Goal: Task Accomplishment & Management: Manage account settings

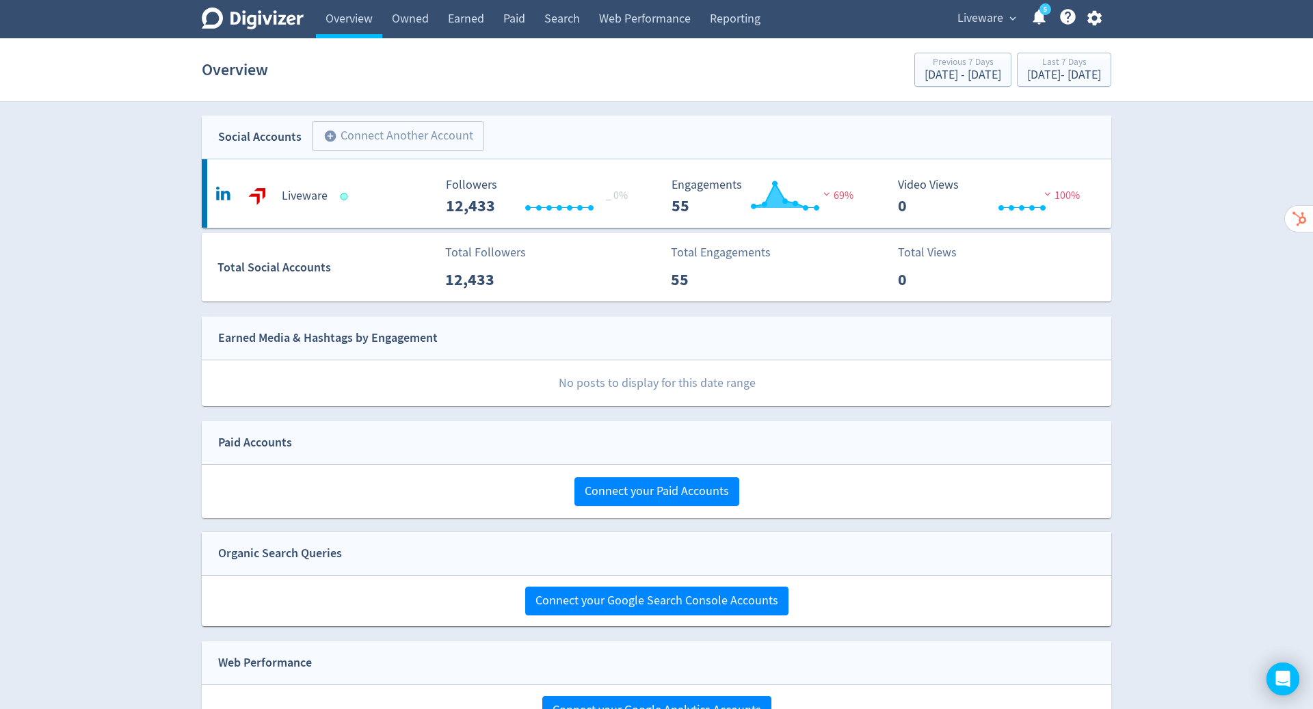
click at [1095, 17] on icon "button" at bounding box center [1094, 18] width 18 height 18
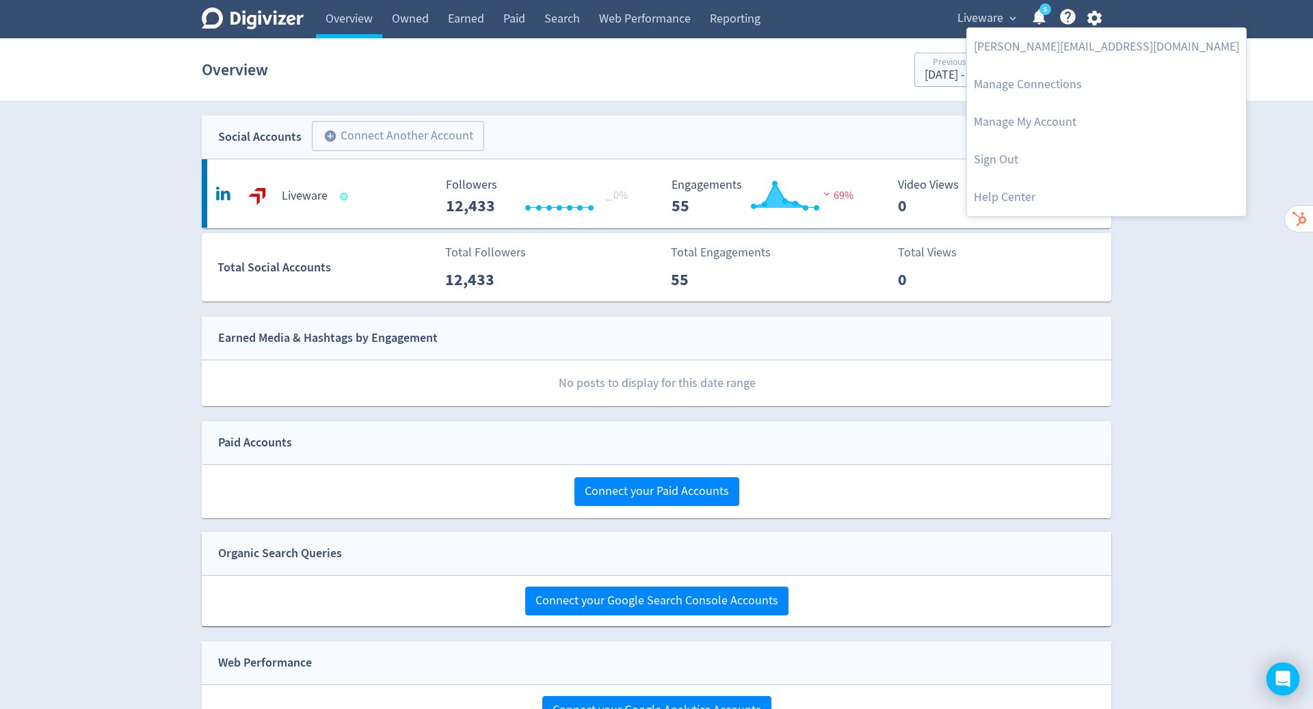
click at [1050, 83] on link "Manage Connections" at bounding box center [1106, 85] width 279 height 38
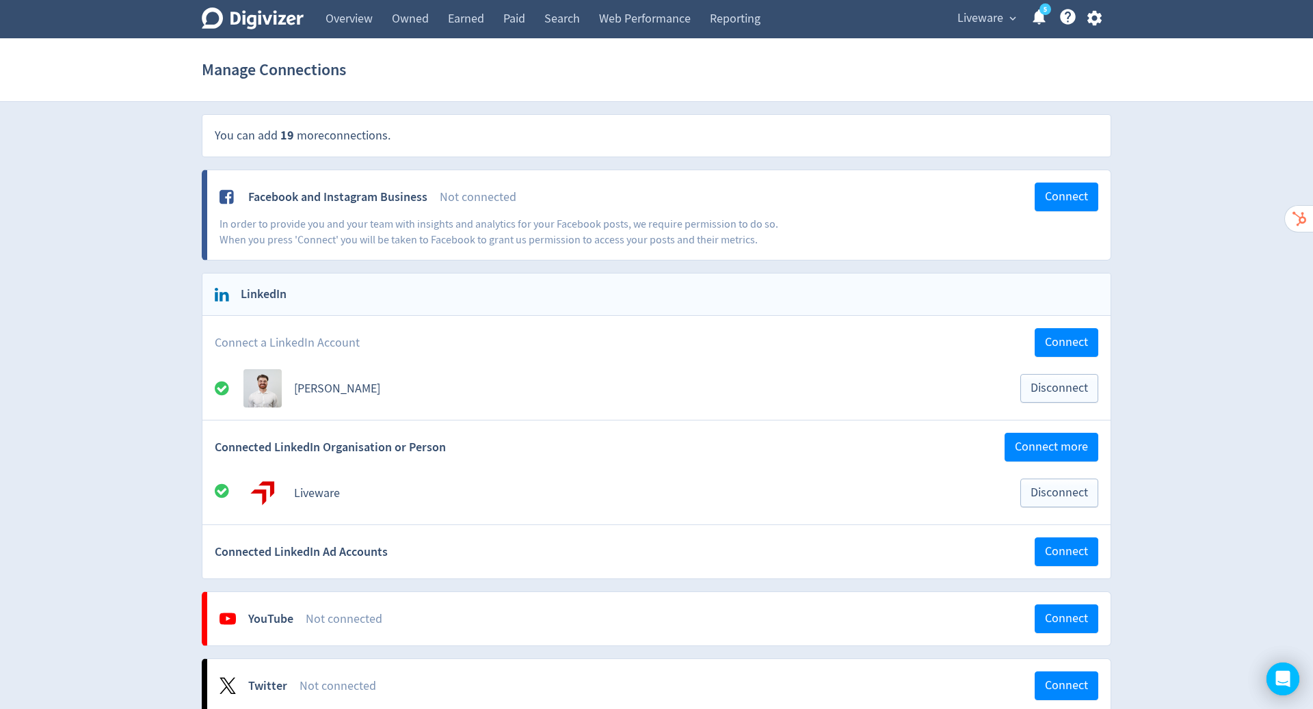
drag, startPoint x: 1095, startPoint y: 17, endPoint x: 986, endPoint y: 18, distance: 109.4
click at [986, 18] on span "Liveware" at bounding box center [981, 19] width 46 height 22
click at [965, 49] on link "Manage Brand Space" at bounding box center [960, 48] width 122 height 38
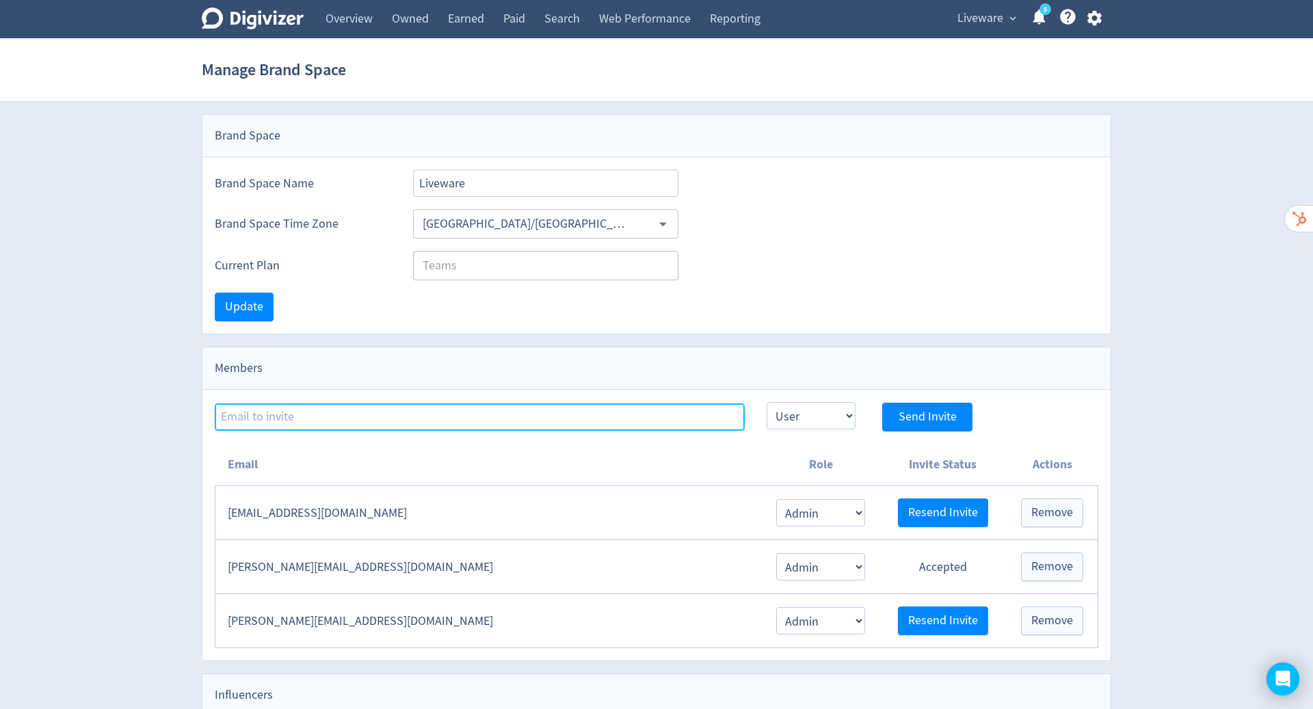
click at [331, 414] on input at bounding box center [480, 417] width 530 height 27
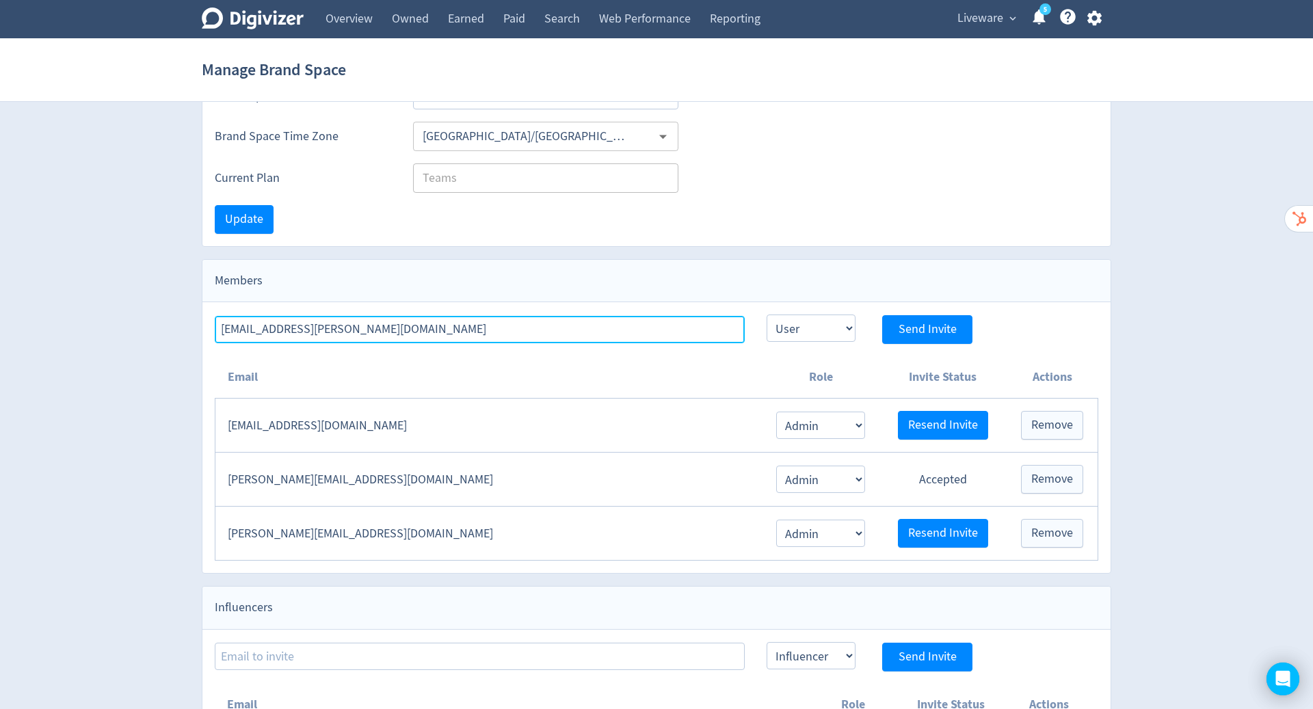
scroll to position [86, 0]
type input "[EMAIL_ADDRESS][PERSON_NAME][DOMAIN_NAME]"
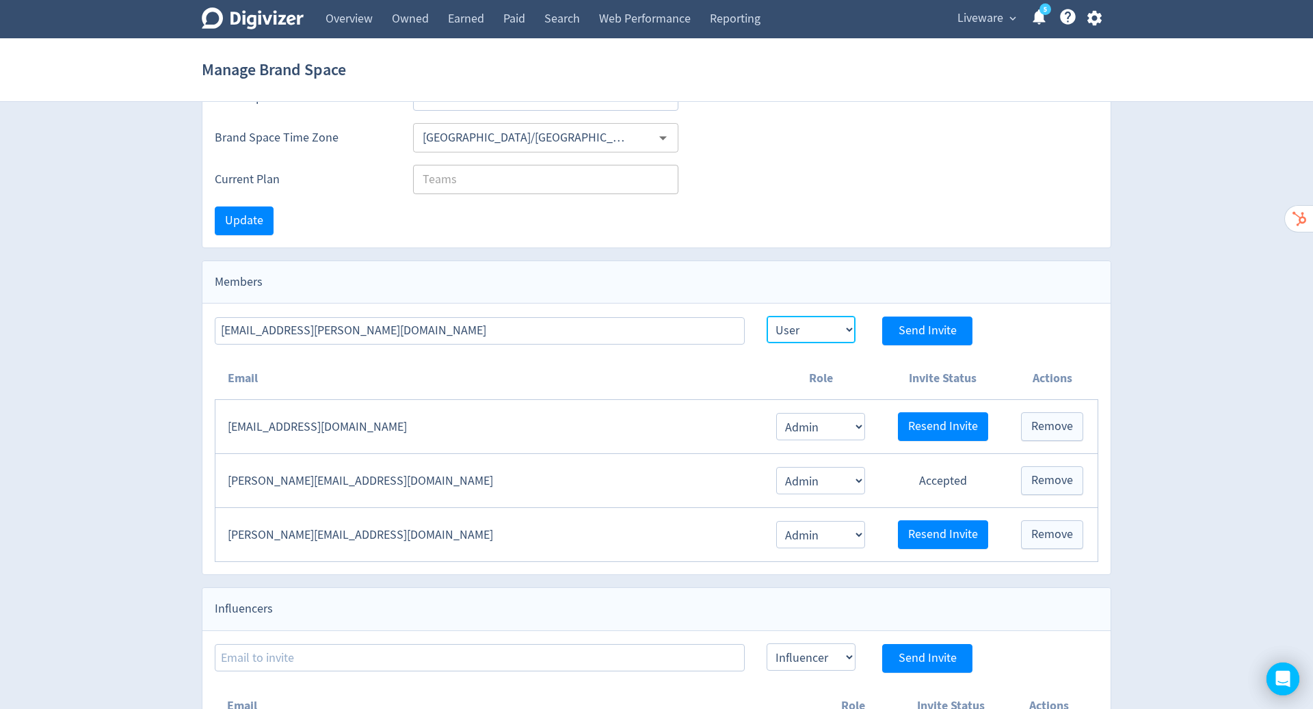
drag, startPoint x: 986, startPoint y: 18, endPoint x: 832, endPoint y: 325, distance: 343.2
click at [833, 325] on select "Admin User" at bounding box center [811, 329] width 89 height 27
select select "ADMIN"
click at [767, 316] on select "Admin User" at bounding box center [811, 329] width 89 height 27
click at [912, 326] on span "Send Invite" at bounding box center [928, 331] width 58 height 12
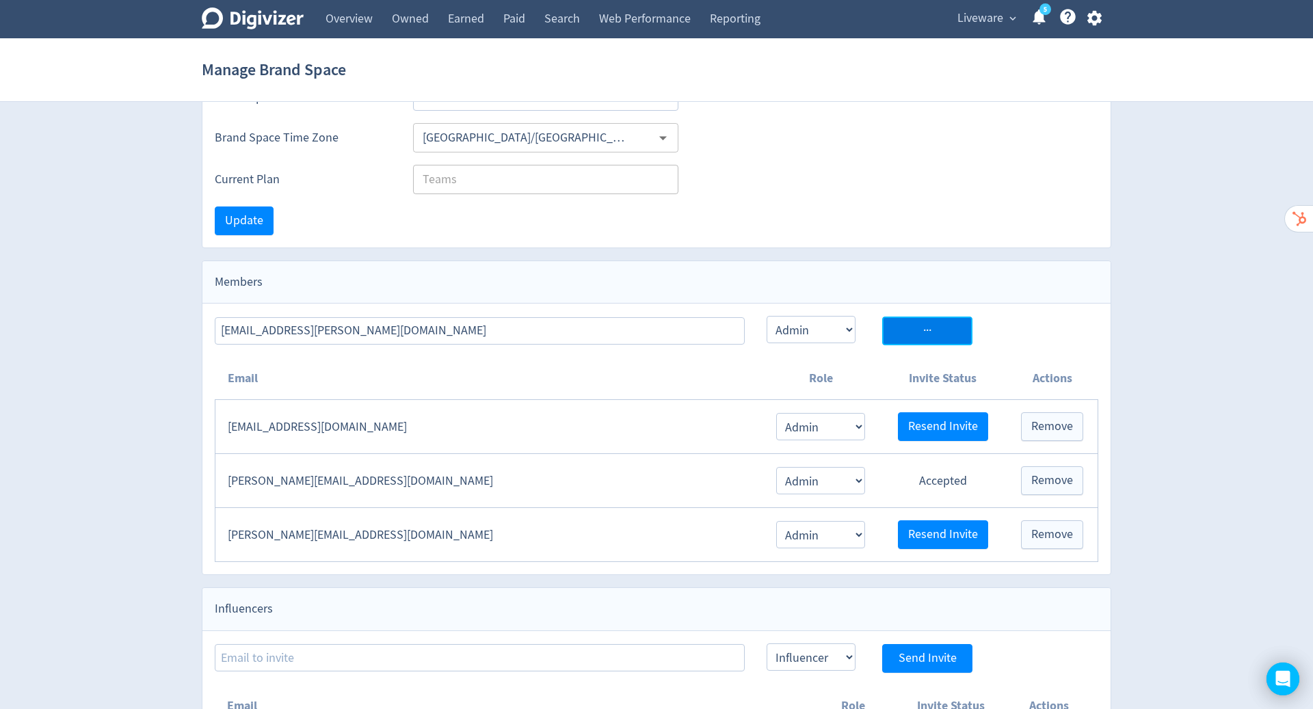
select select "USER"
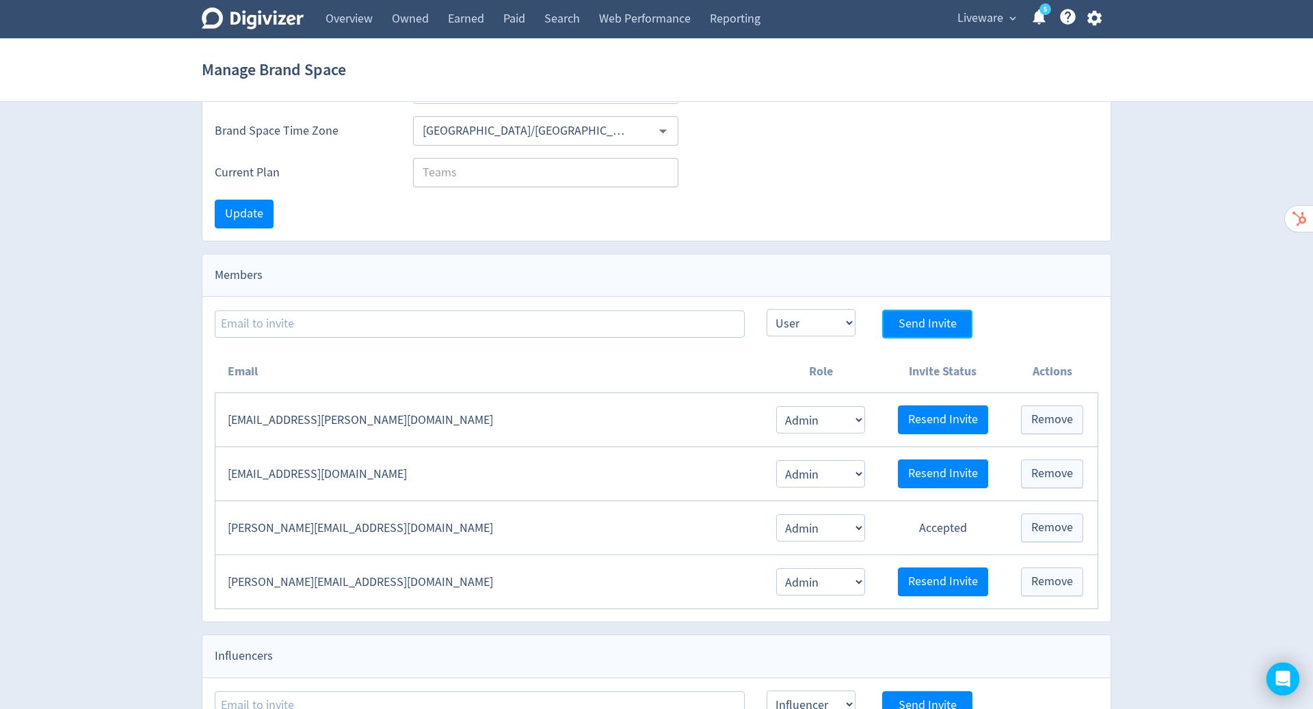
scroll to position [0, 0]
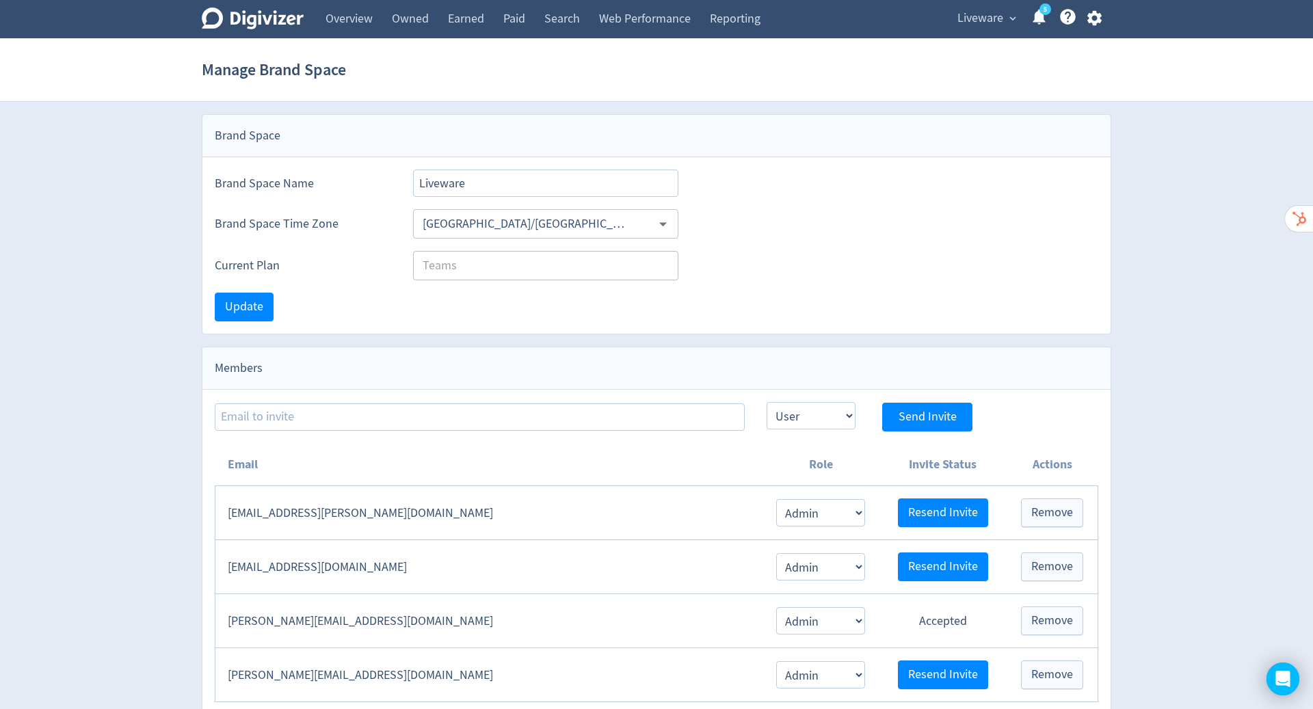
click at [1096, 17] on icon "button" at bounding box center [1094, 18] width 18 height 18
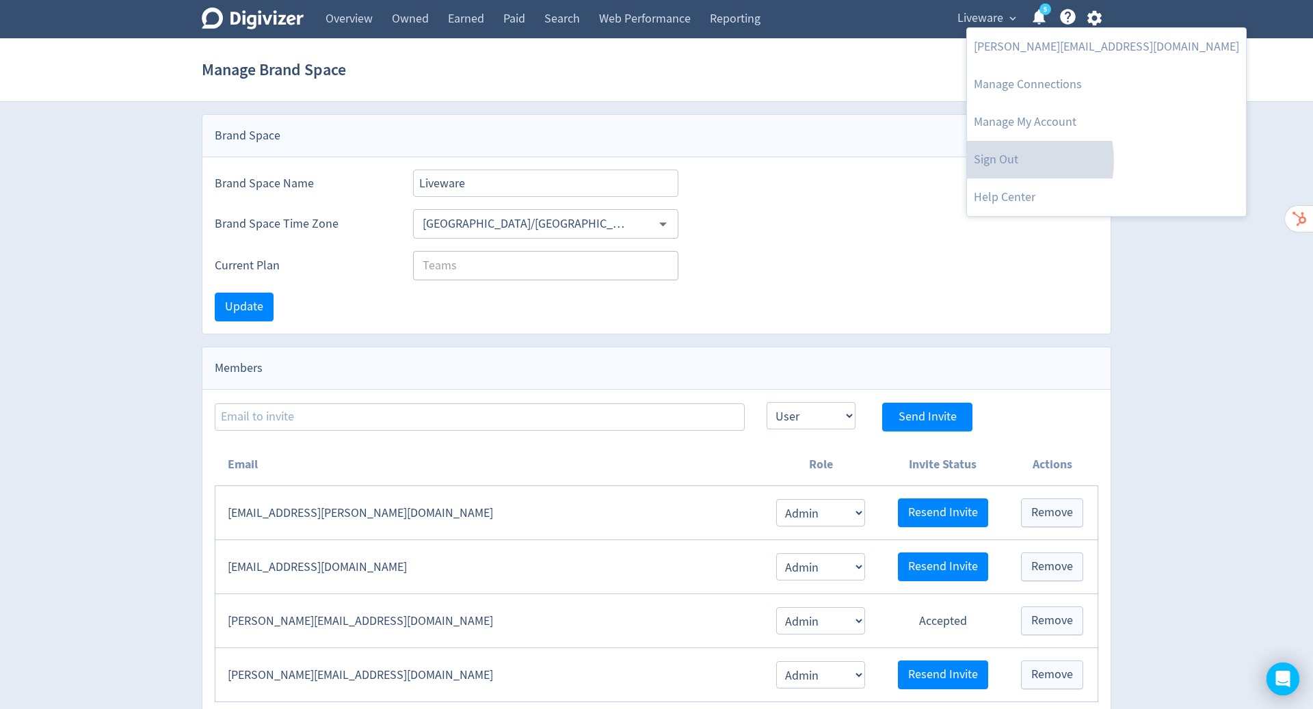
click at [1005, 161] on link "Sign Out" at bounding box center [1106, 160] width 279 height 38
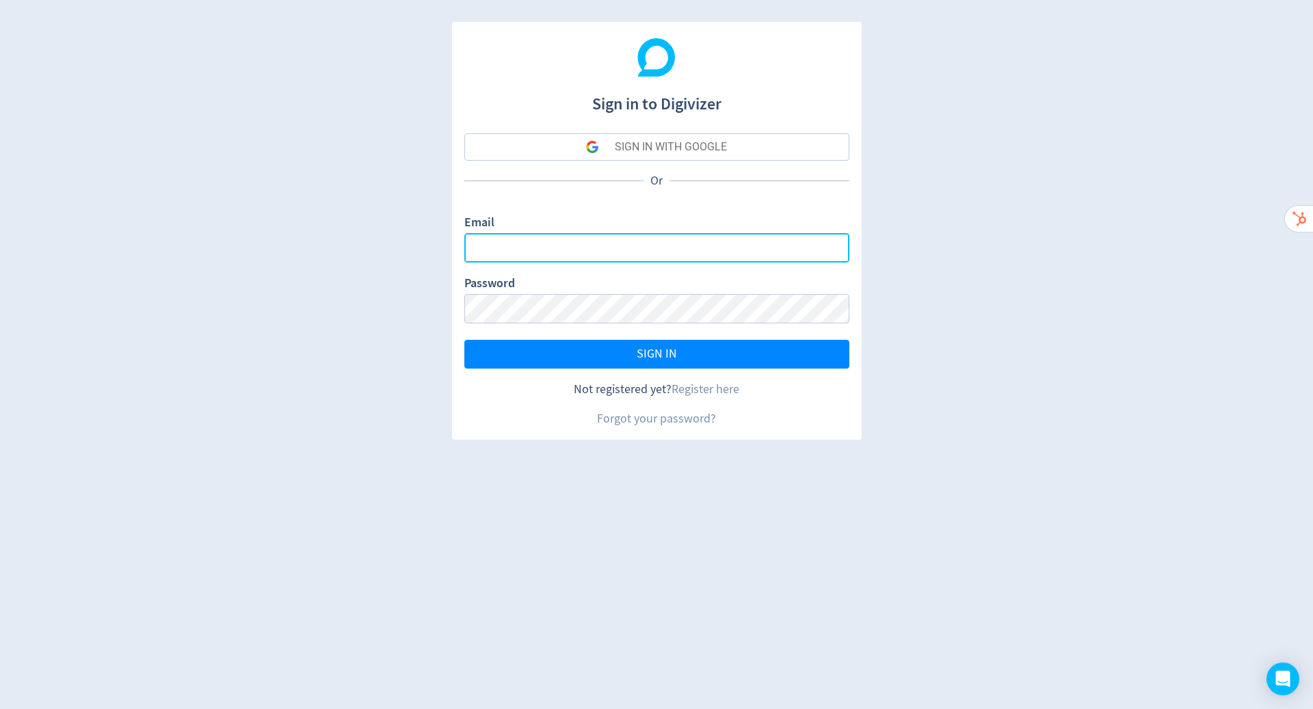
click at [615, 247] on input "Email" at bounding box center [656, 247] width 385 height 29
type input "[PERSON_NAME][EMAIL_ADDRESS][PERSON_NAME][DOMAIN_NAME]"
